Goal: Communication & Community: Ask a question

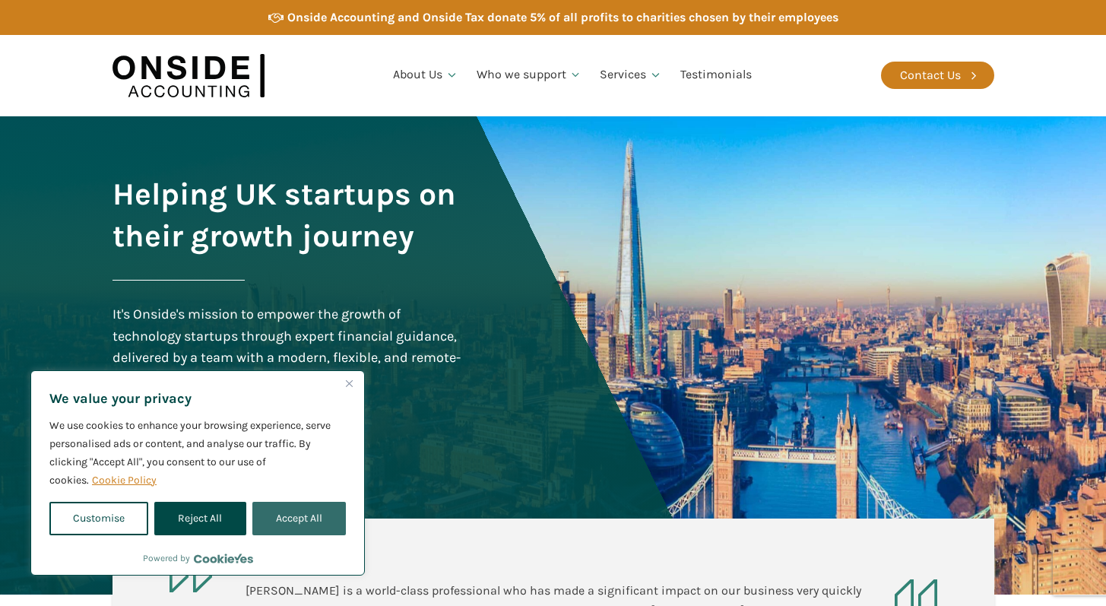
click at [296, 515] on button "Accept All" at bounding box center [298, 518] width 93 height 33
checkbox input "true"
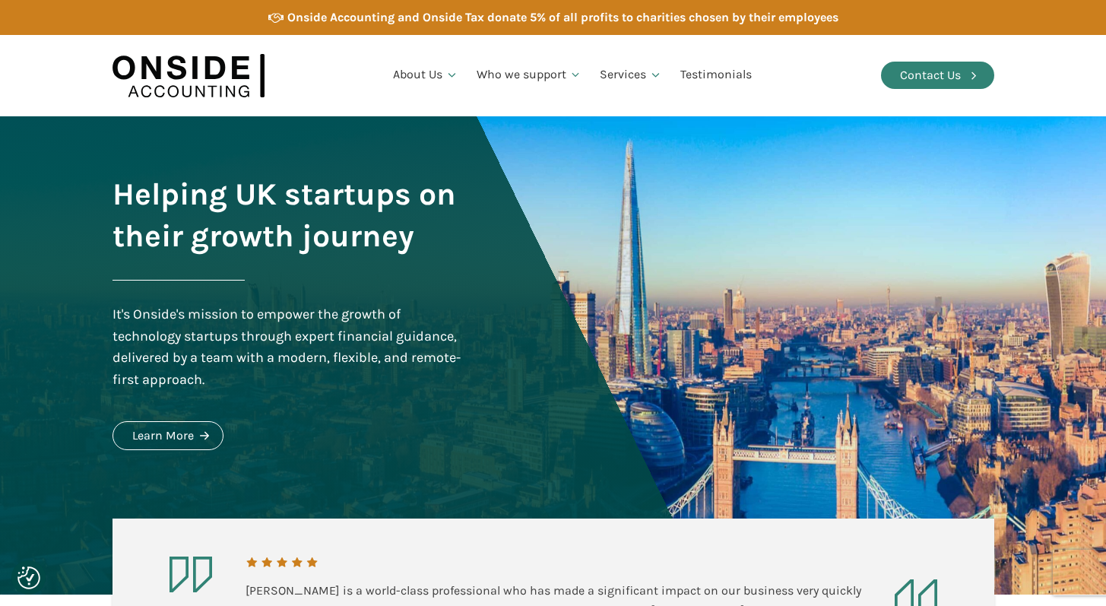
click at [947, 76] on div "Contact Us" at bounding box center [930, 75] width 61 height 20
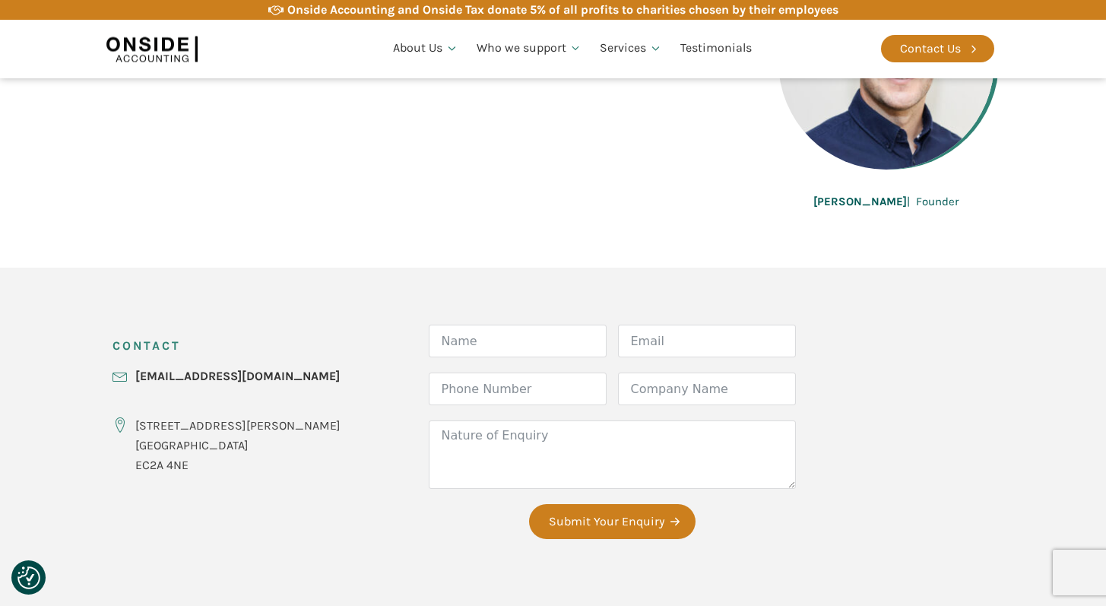
scroll to position [443, 0]
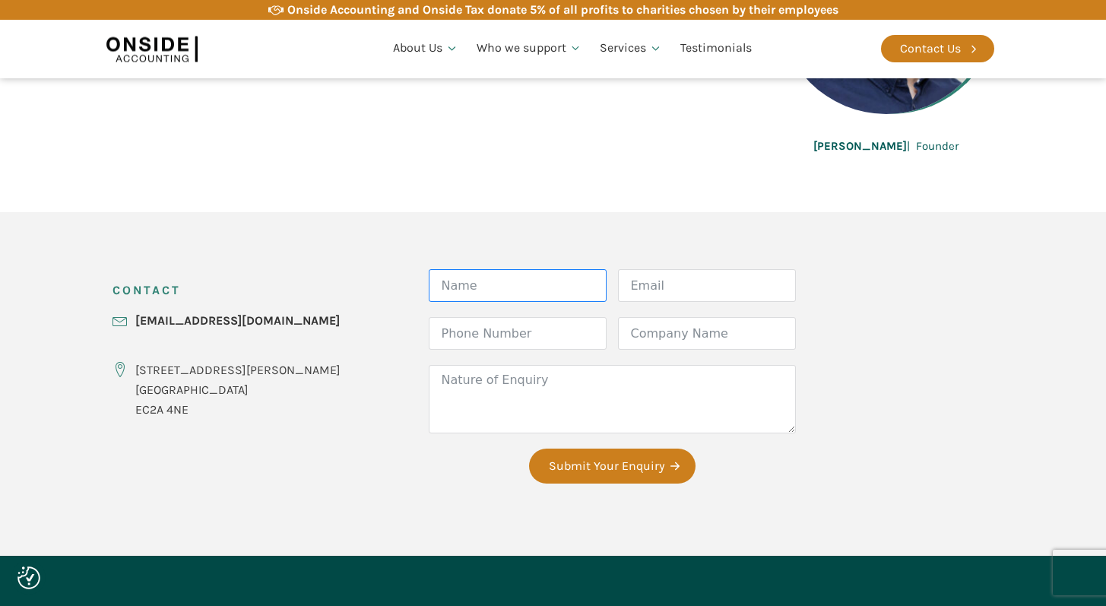
click at [461, 299] on input "Name" at bounding box center [518, 285] width 178 height 33
type input "Ethan"
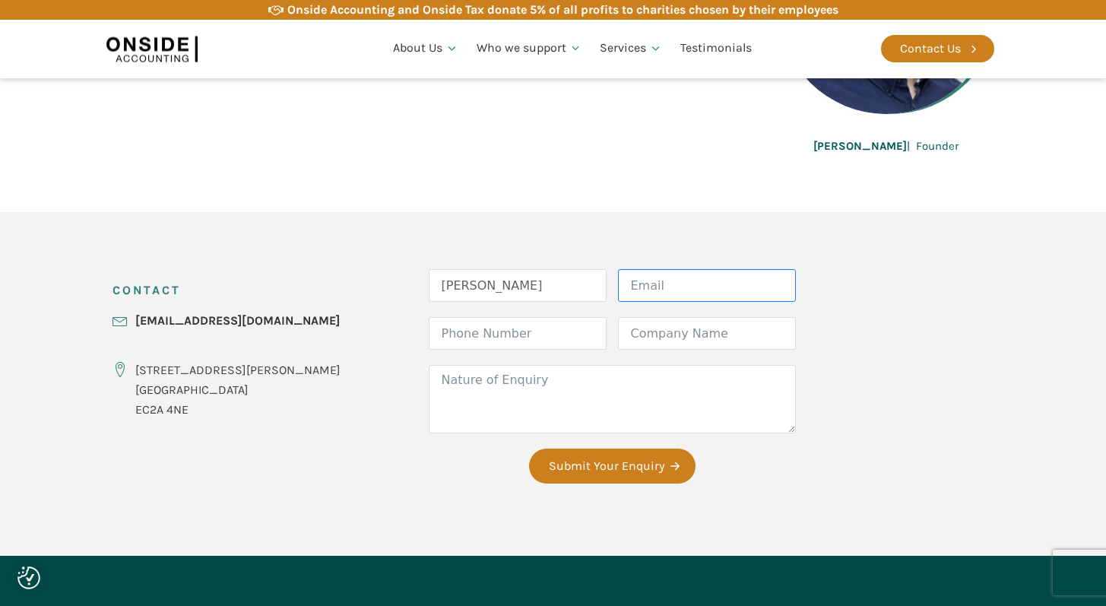
click at [672, 288] on input "Email" at bounding box center [707, 285] width 178 height 33
click at [663, 287] on input "ethan.williams@thebusinessshow.co.uk" at bounding box center [707, 285] width 178 height 33
type input "ethan.williams@bsmexpo.com"
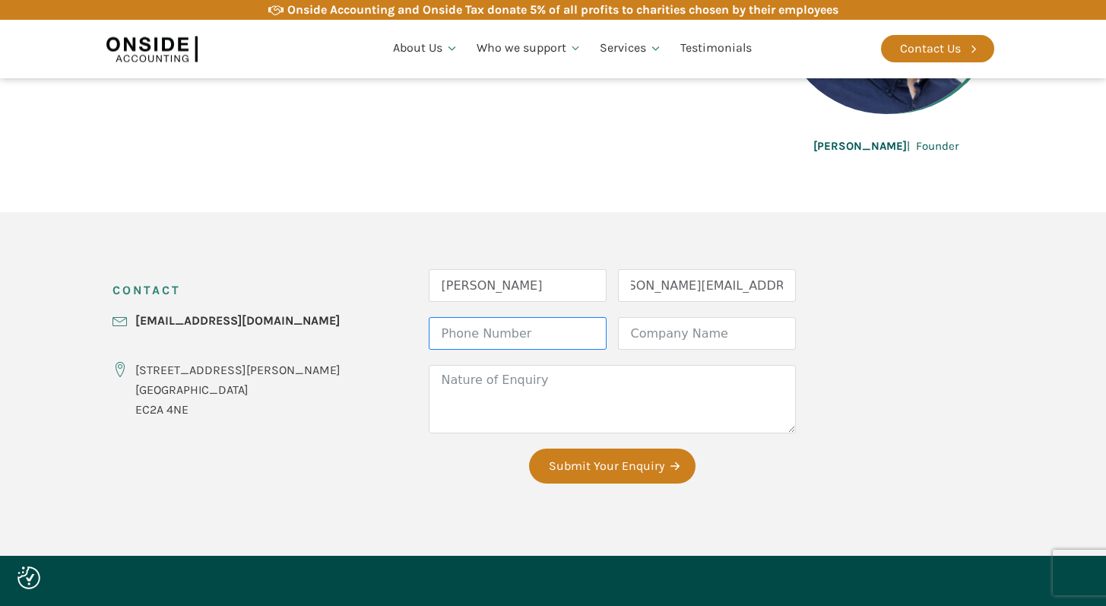
scroll to position [0, 0]
click at [473, 337] on input "Phone Number" at bounding box center [518, 333] width 178 height 33
type input "07865788978"
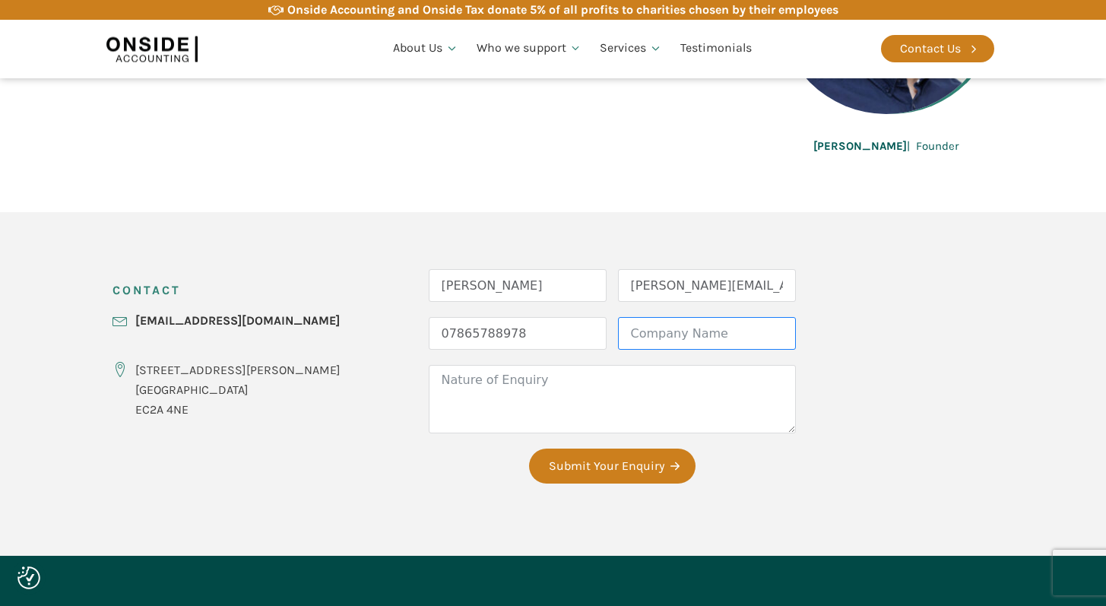
click at [618, 330] on input "Company Name" at bounding box center [707, 333] width 178 height 33
click at [618, 284] on input "ethan.williams@bsmexpo.com" at bounding box center [707, 285] width 178 height 33
click at [654, 336] on input "Company Name" at bounding box center [707, 333] width 178 height 33
type input "Business Show Media"
click at [547, 377] on textarea "Nature of Enquiry" at bounding box center [612, 399] width 367 height 68
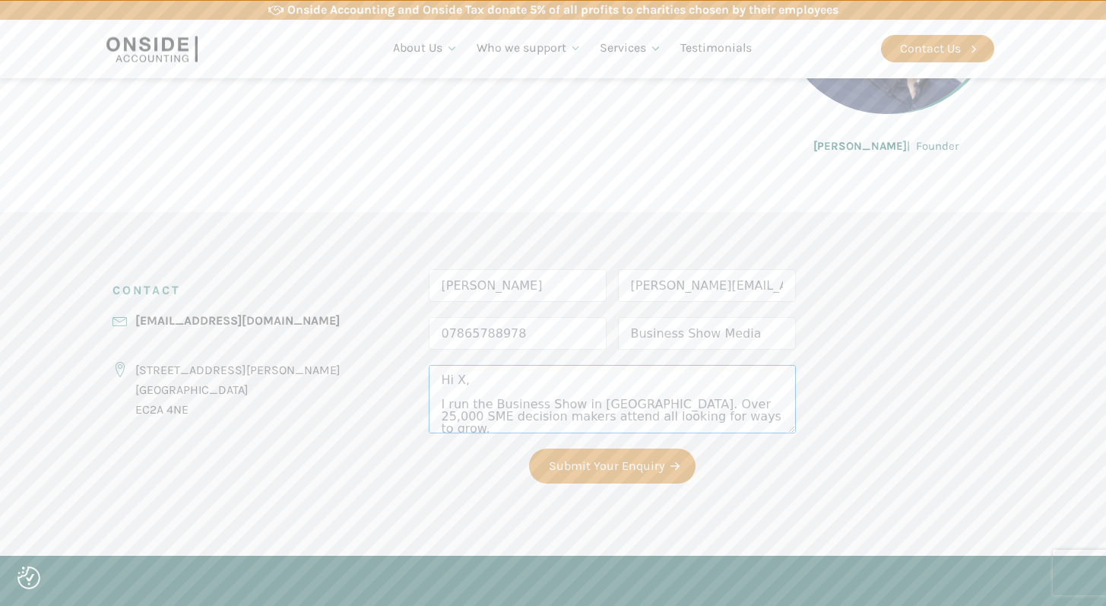
click at [429, 372] on textarea "Hi X, I run the Business Show in London. Over 25,000 SME decision makers attend…" at bounding box center [612, 399] width 367 height 68
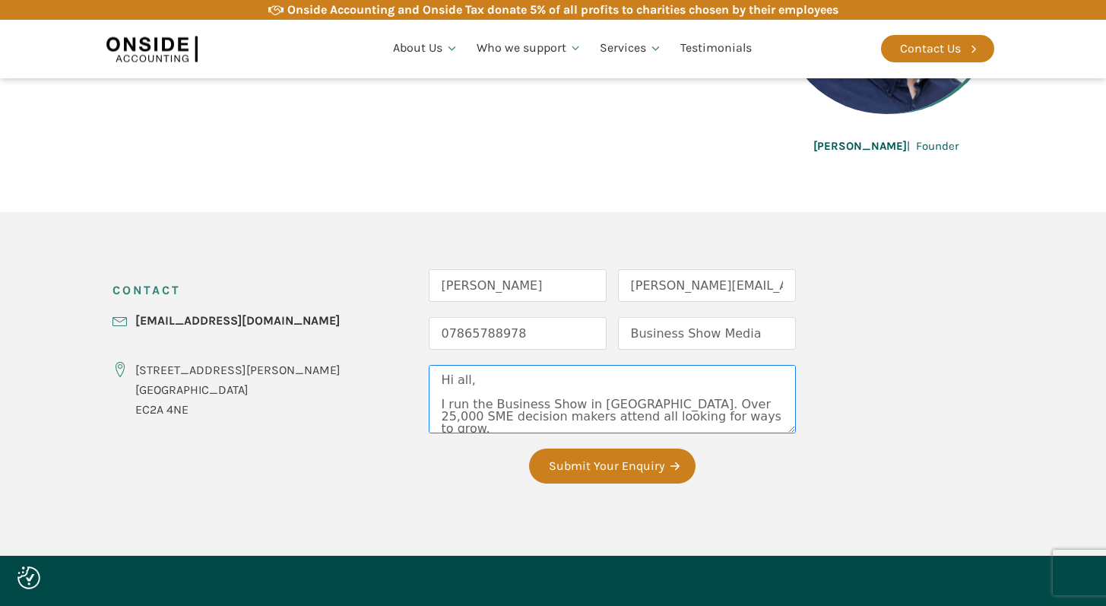
scroll to position [41, 0]
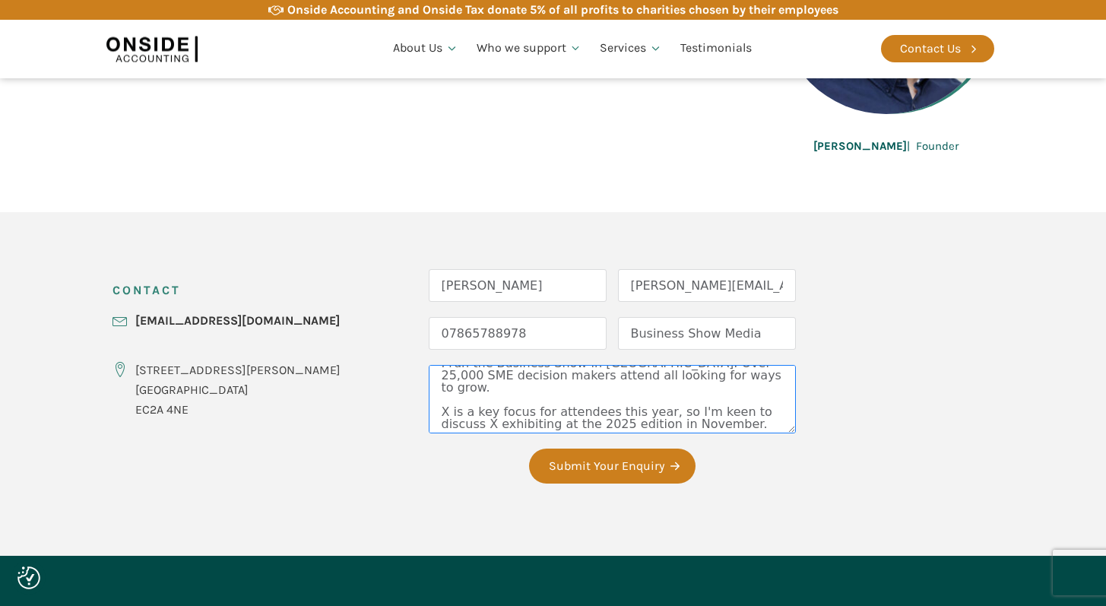
click at [429, 398] on textarea "Hi all, I run the Business Show in London. Over 25,000 SME decision makers atte…" at bounding box center [612, 399] width 367 height 68
click at [525, 410] on textarea "Hi all, I run the Business Show in London. Over 25,000 SME decision makers atte…" at bounding box center [612, 399] width 367 height 68
type textarea "Hi all, I run the Business Show in London. Over 25,000 SME decision makers atte…"
click at [608, 492] on fieldset "Form Name Ethan Email ethan.williams@bsmexpo.com Phone Number 07865788978 Compa…" at bounding box center [612, 384] width 367 height 230
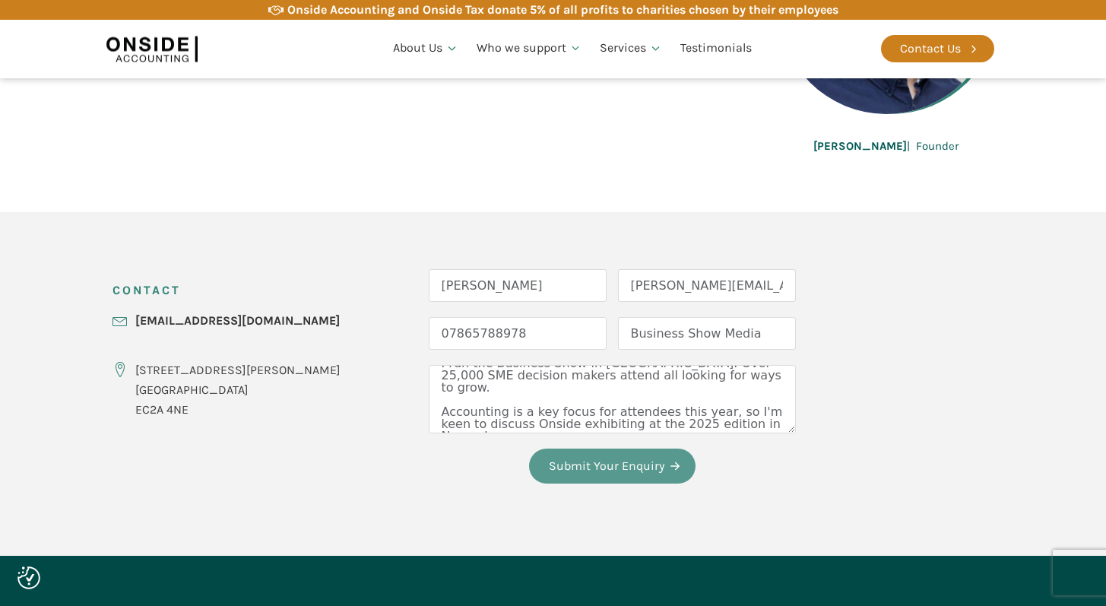
click at [577, 463] on button "Submit Your Enquiry" at bounding box center [612, 465] width 166 height 35
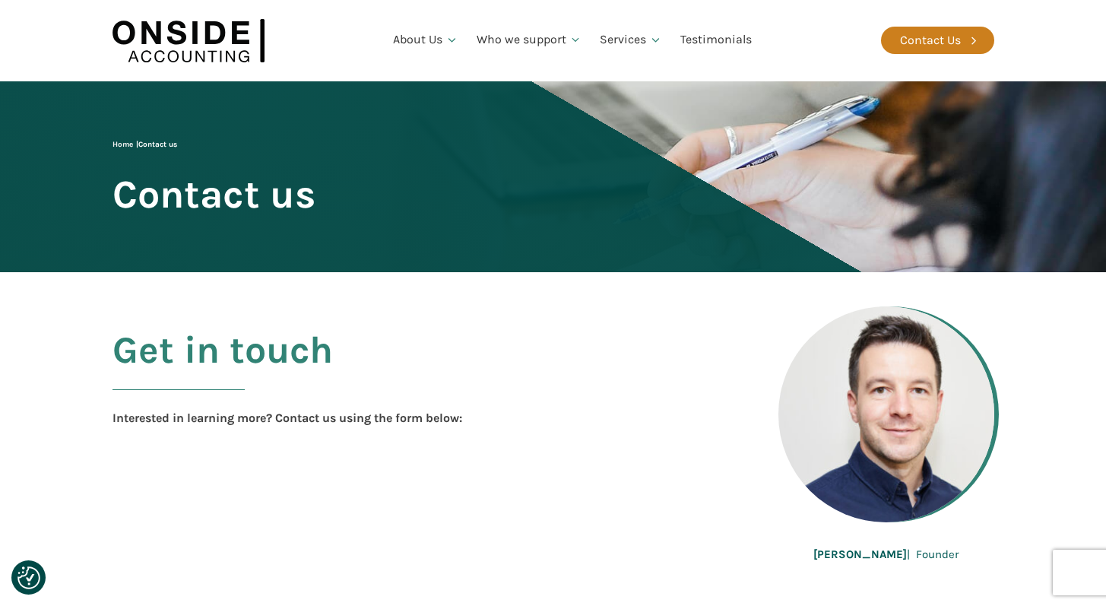
scroll to position [0, 0]
